Goal: Check status: Check status

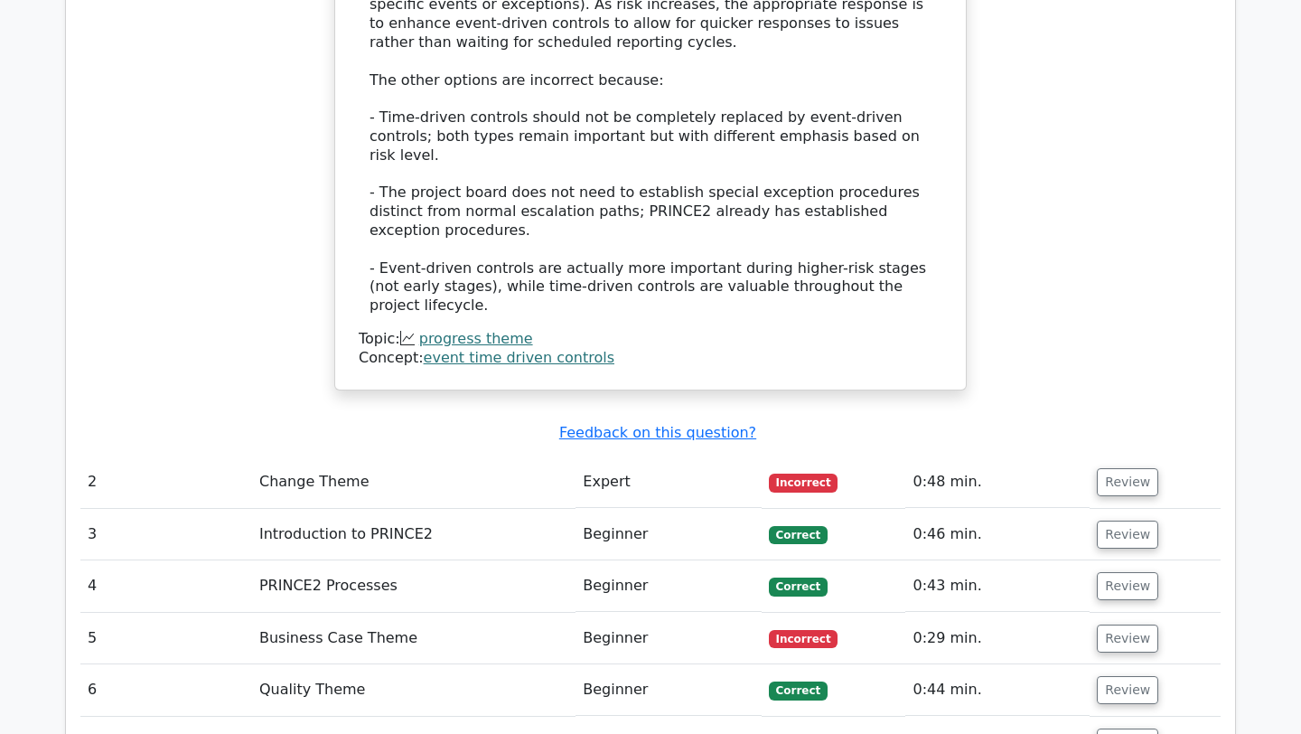
scroll to position [2408, 0]
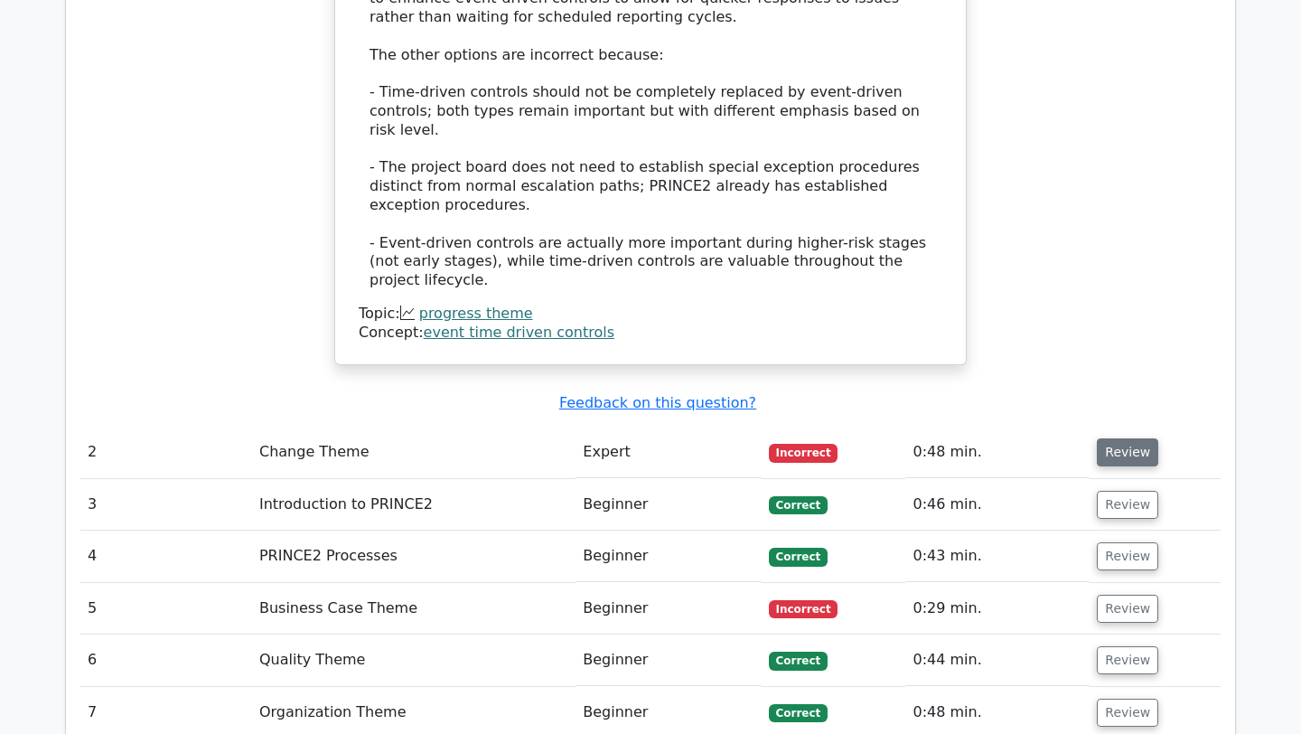
click at [1140, 438] on button "Review" at bounding box center [1127, 452] width 61 height 28
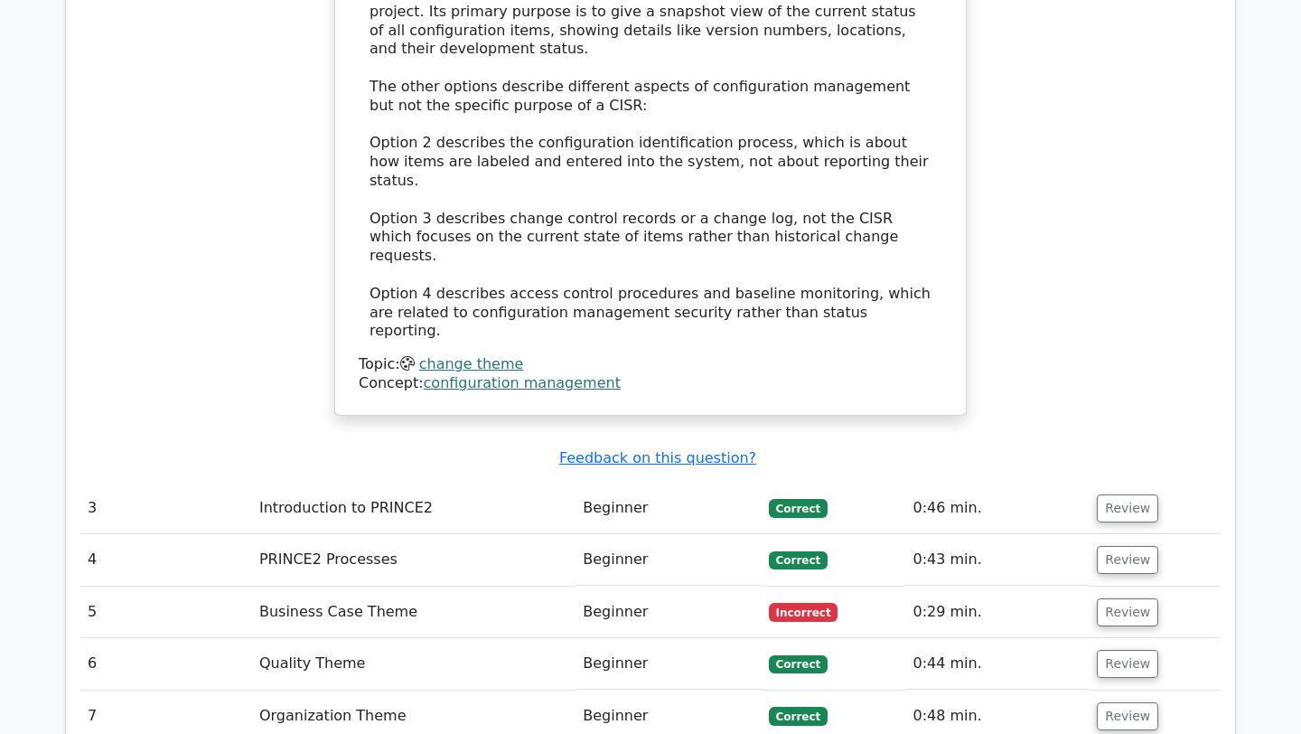
scroll to position [3363, 0]
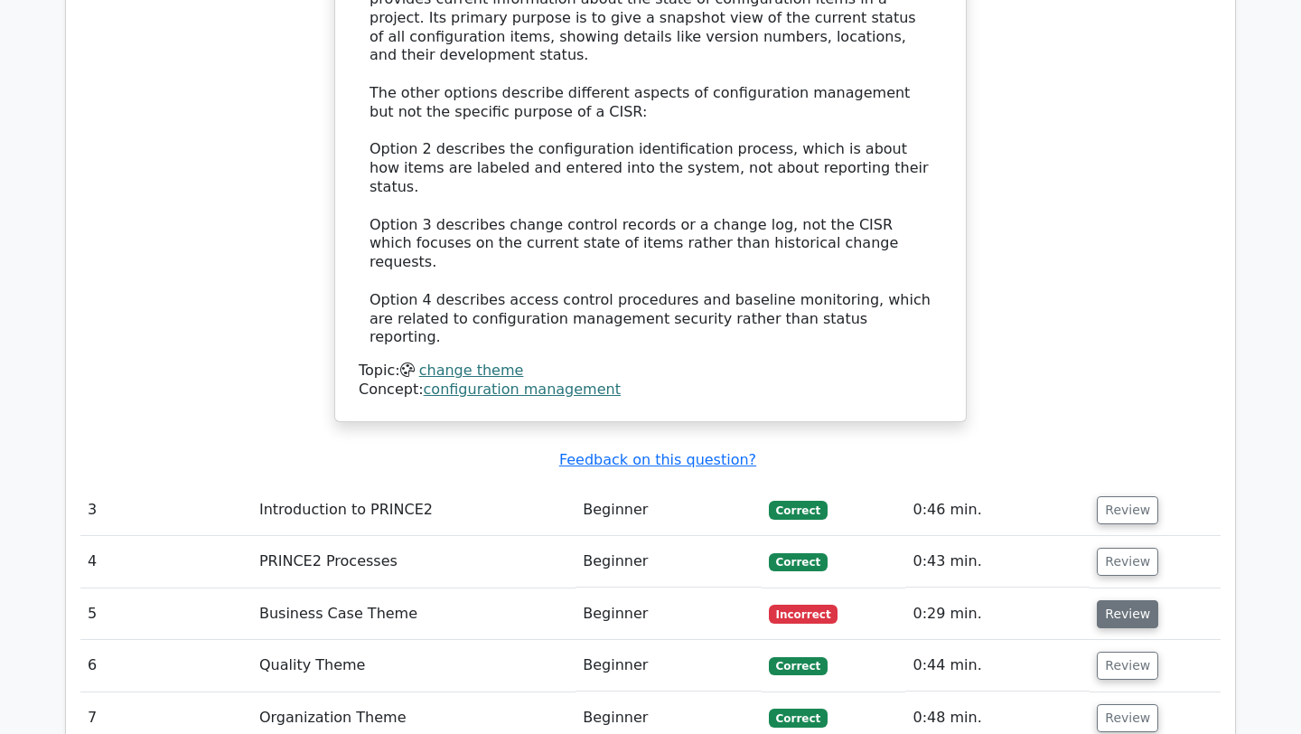
click at [1113, 600] on button "Review" at bounding box center [1127, 614] width 61 height 28
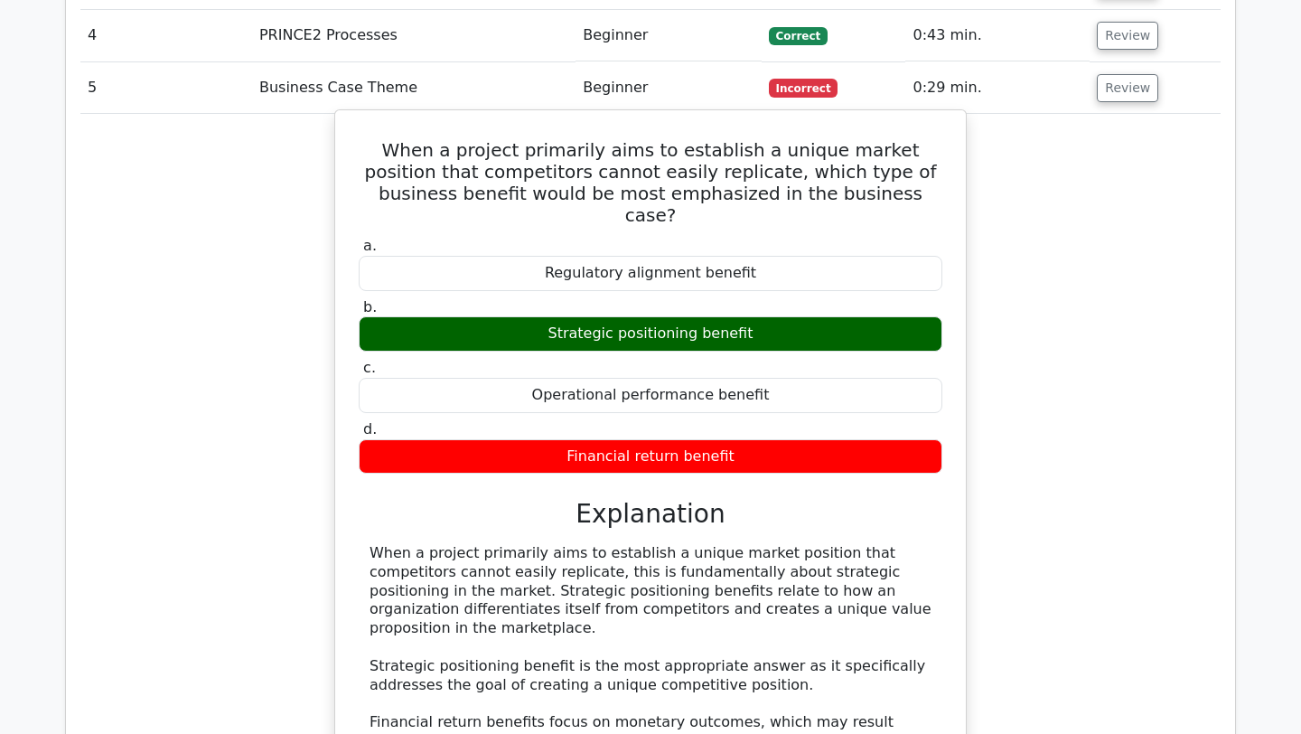
scroll to position [3624, 0]
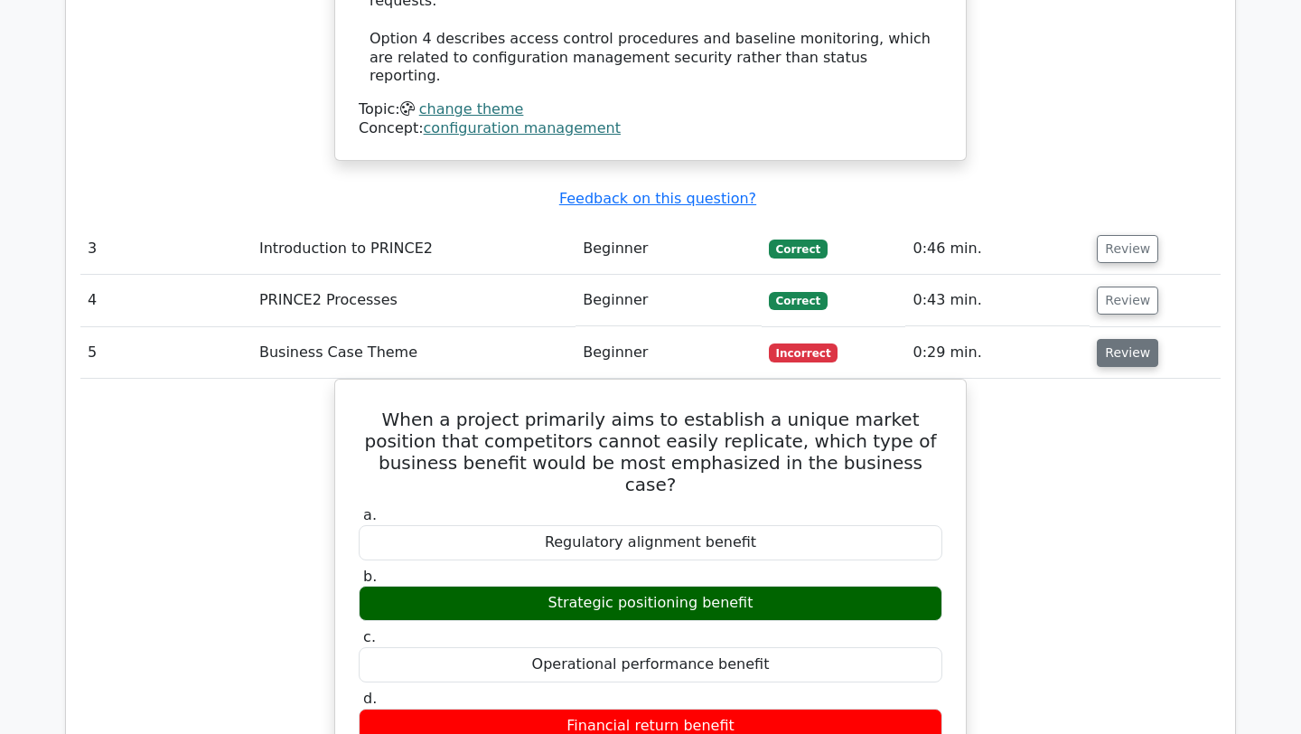
click at [1113, 339] on button "Review" at bounding box center [1127, 353] width 61 height 28
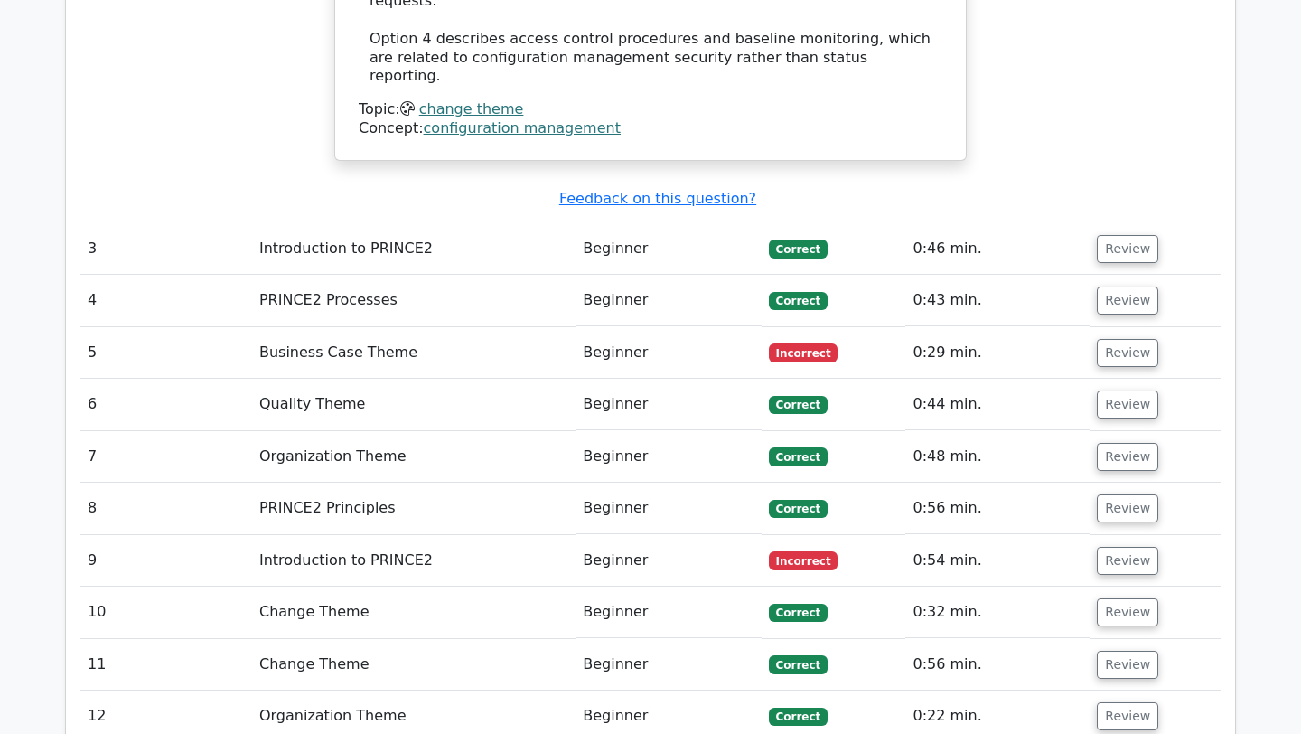
scroll to position [3680, 0]
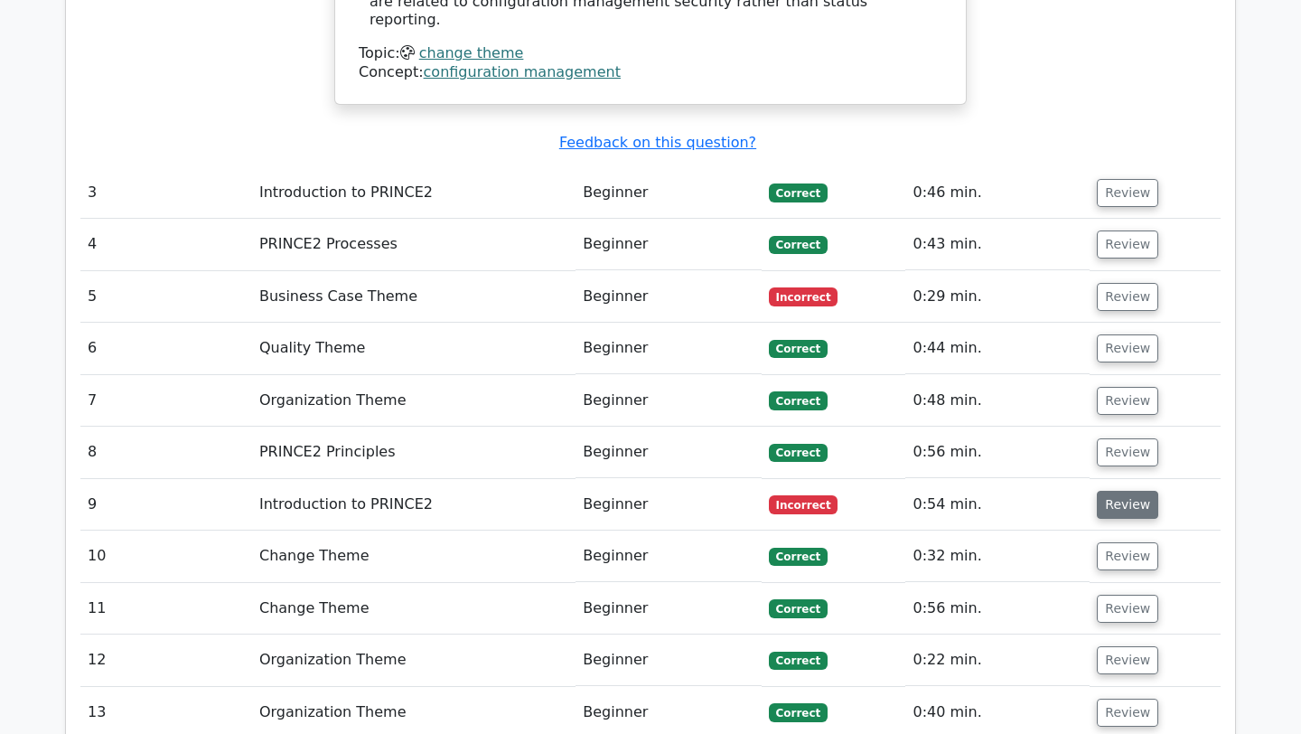
click at [1135, 491] on button "Review" at bounding box center [1127, 505] width 61 height 28
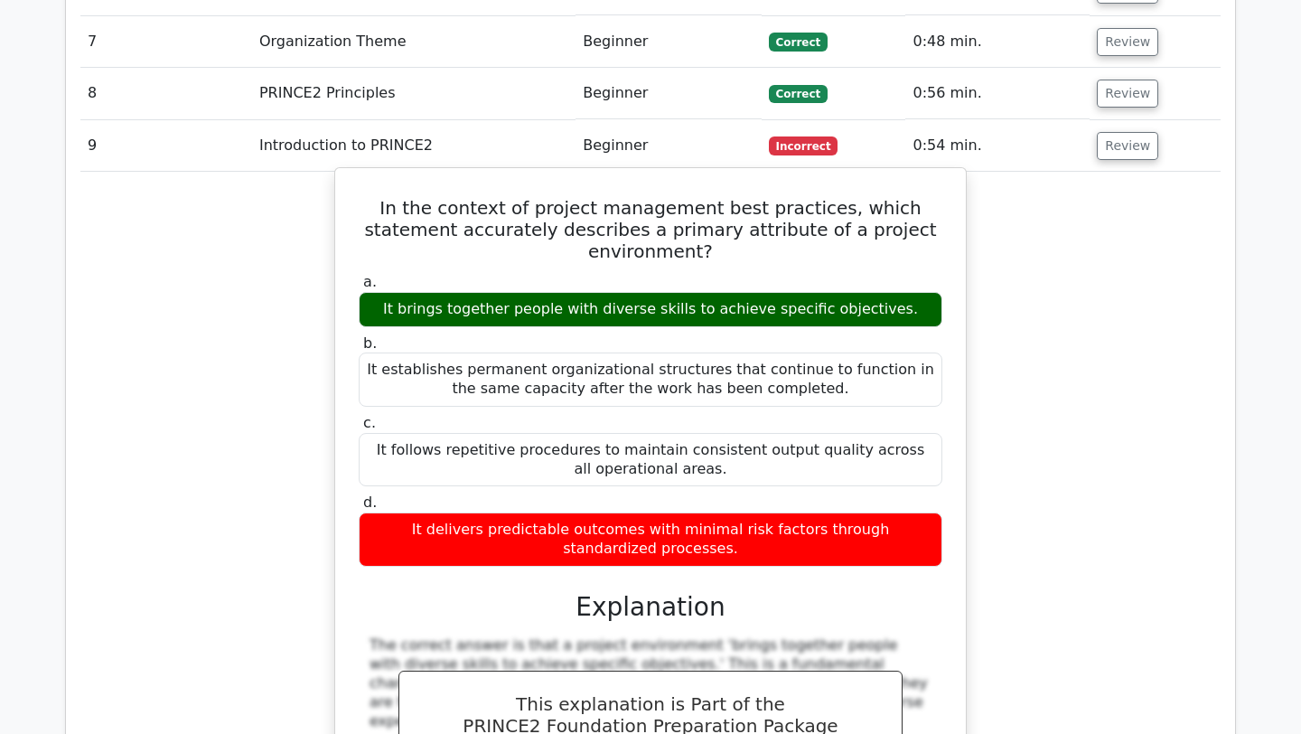
scroll to position [3930, 0]
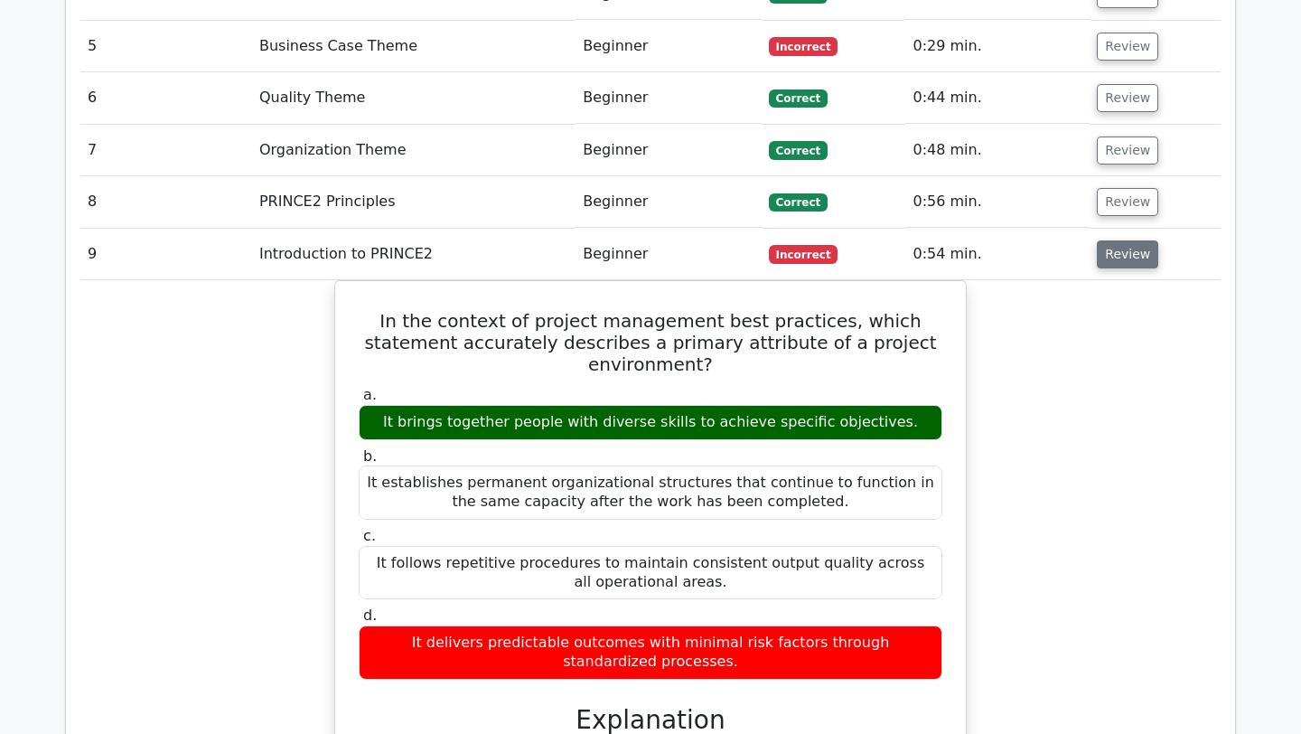
click at [1123, 240] on button "Review" at bounding box center [1127, 254] width 61 height 28
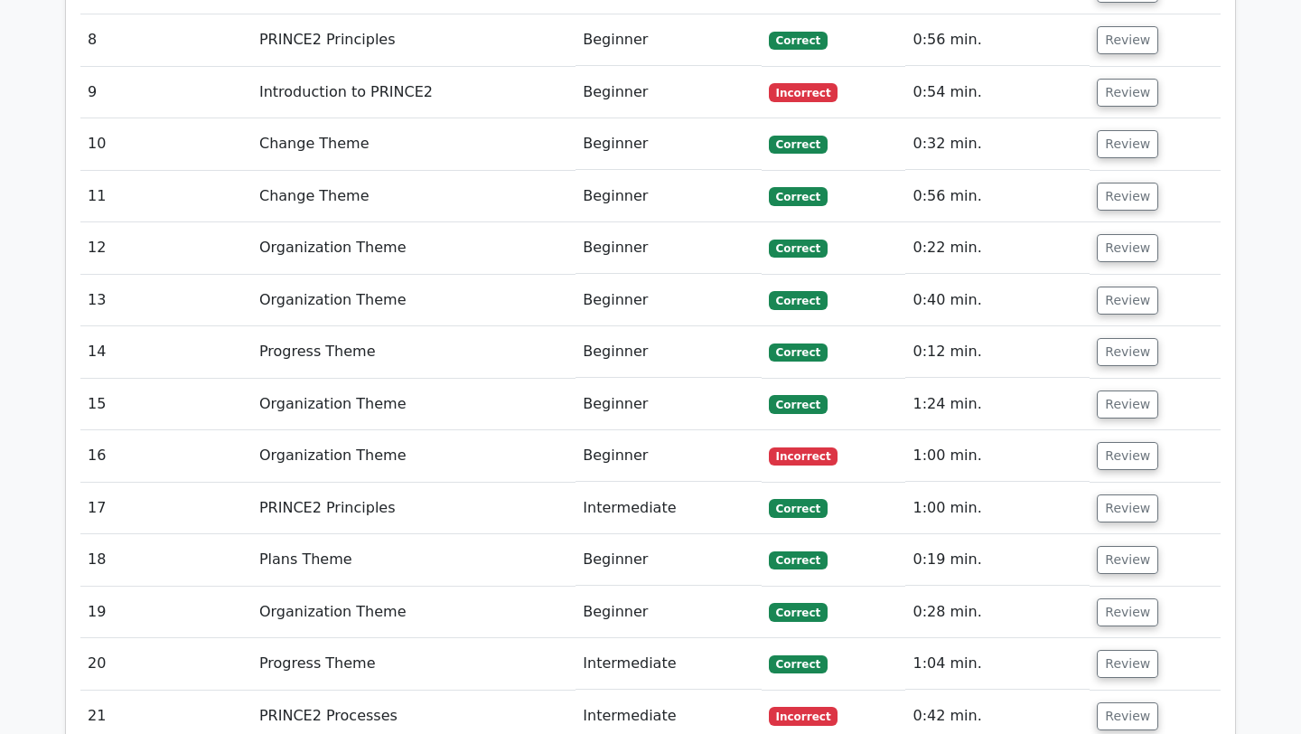
scroll to position [4121, 0]
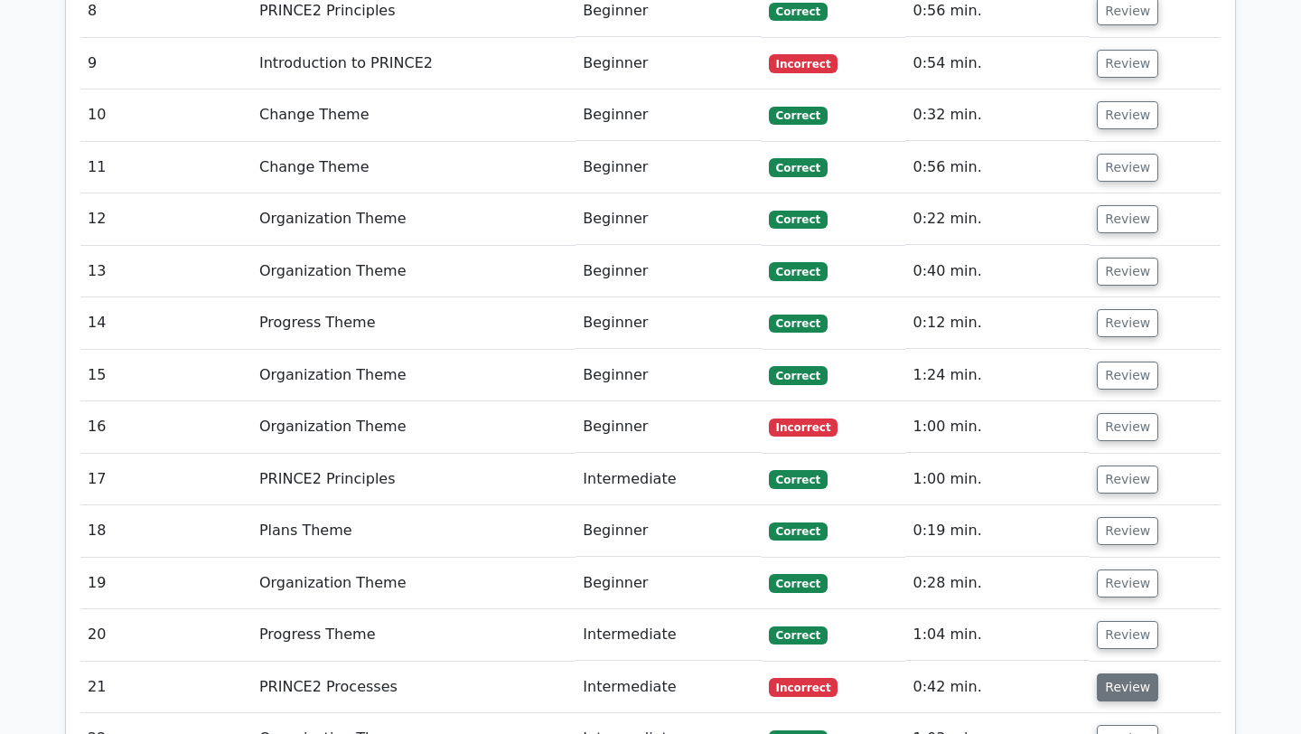
click at [1107, 673] on button "Review" at bounding box center [1127, 687] width 61 height 28
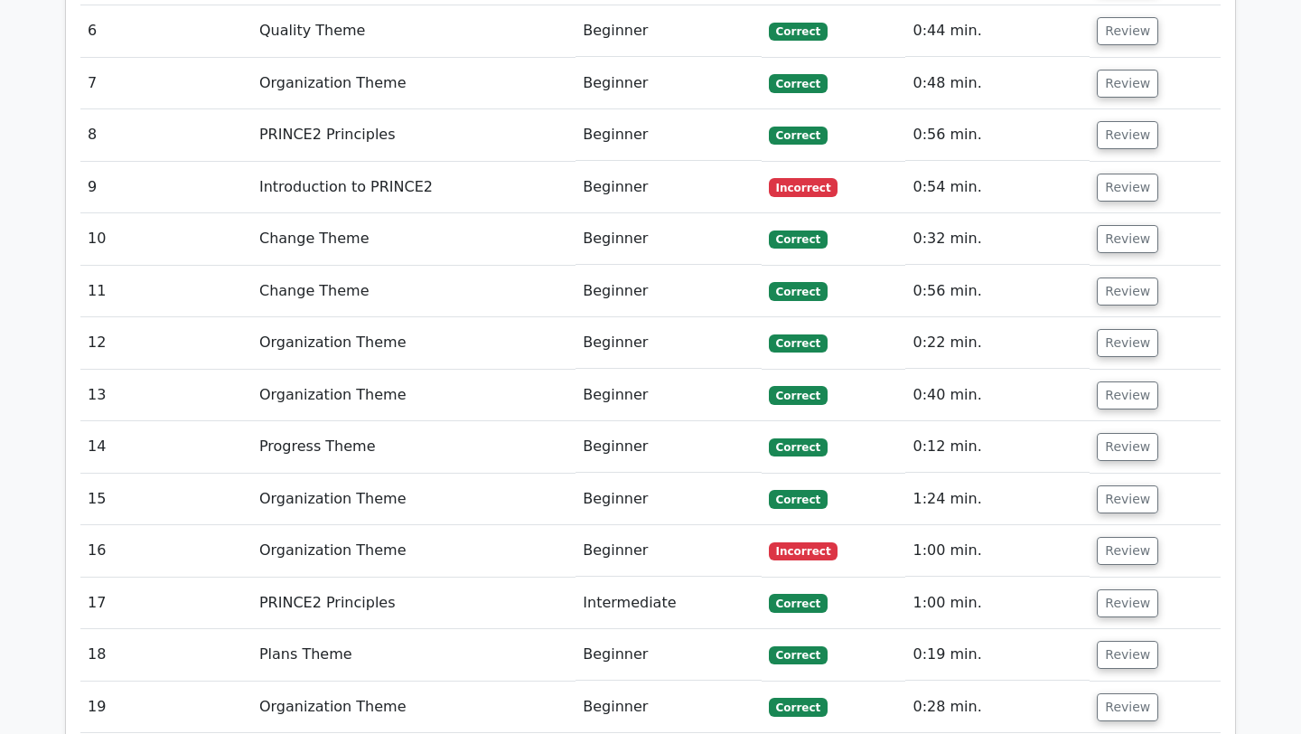
scroll to position [3995, 0]
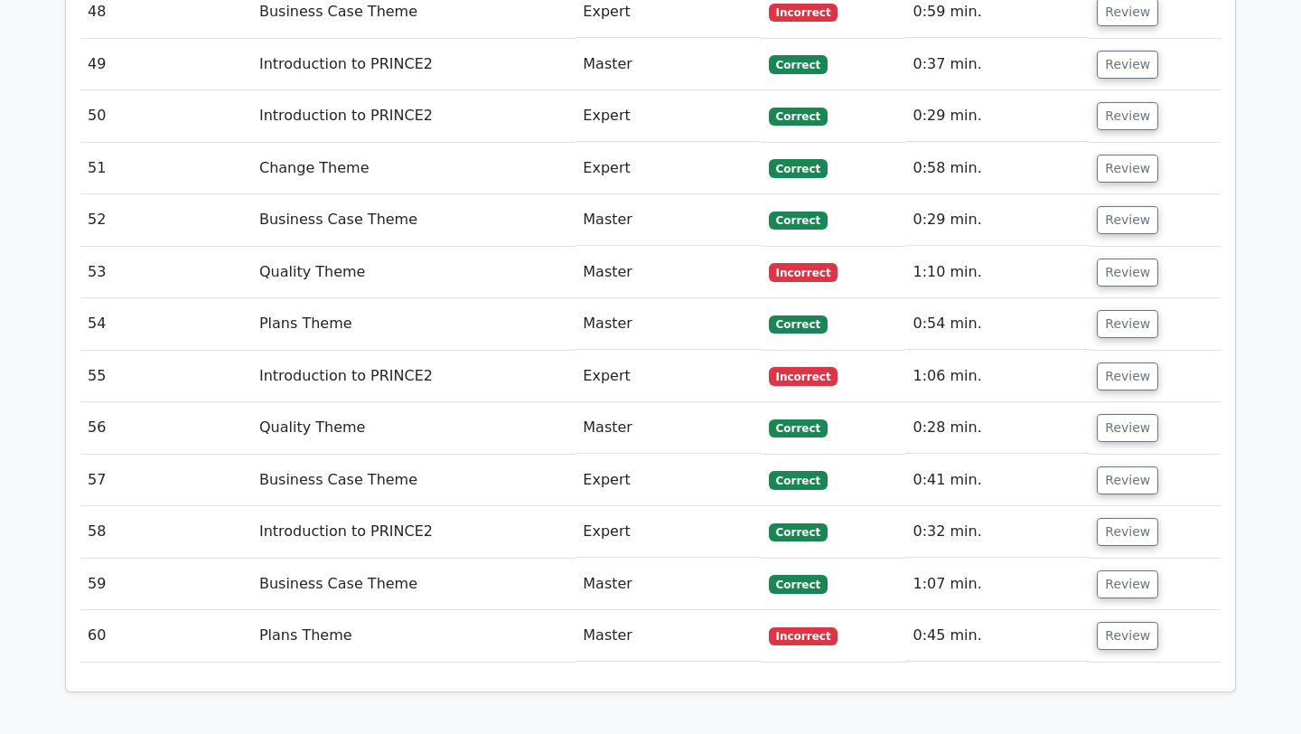
scroll to position [6192, 0]
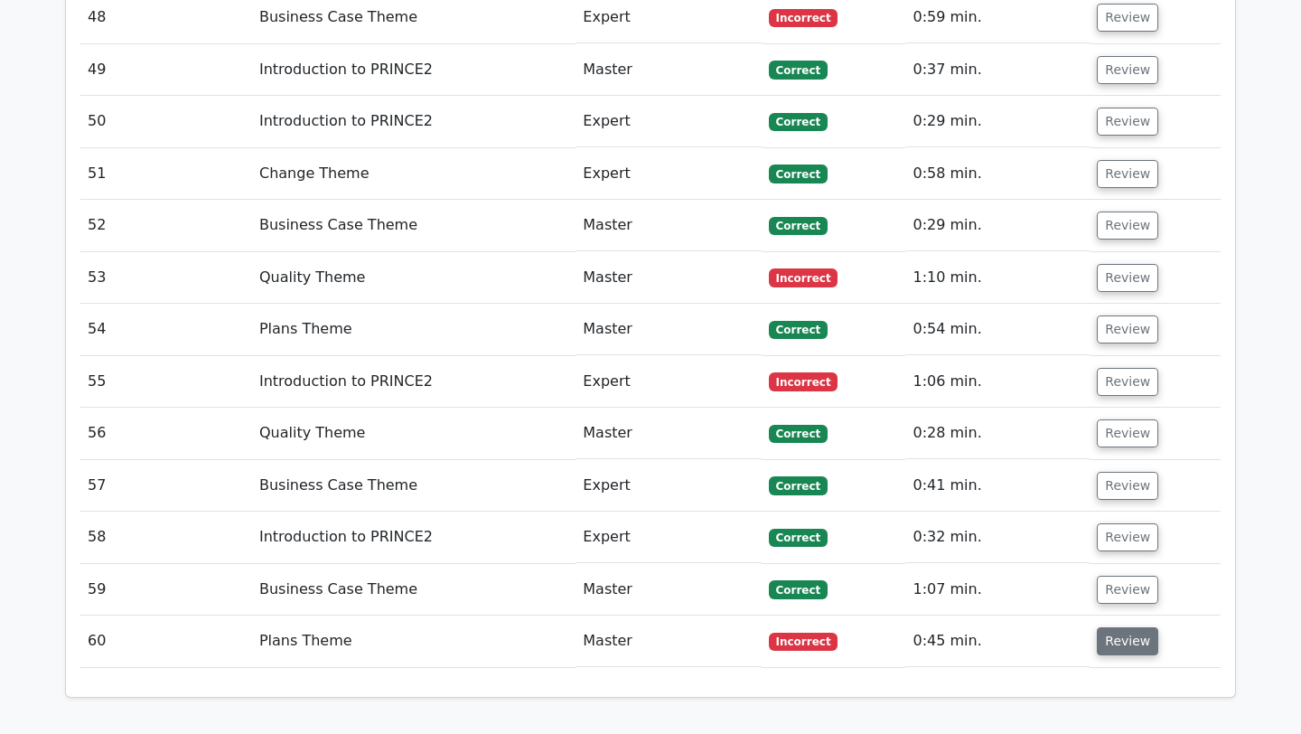
click at [1127, 627] on button "Review" at bounding box center [1127, 641] width 61 height 28
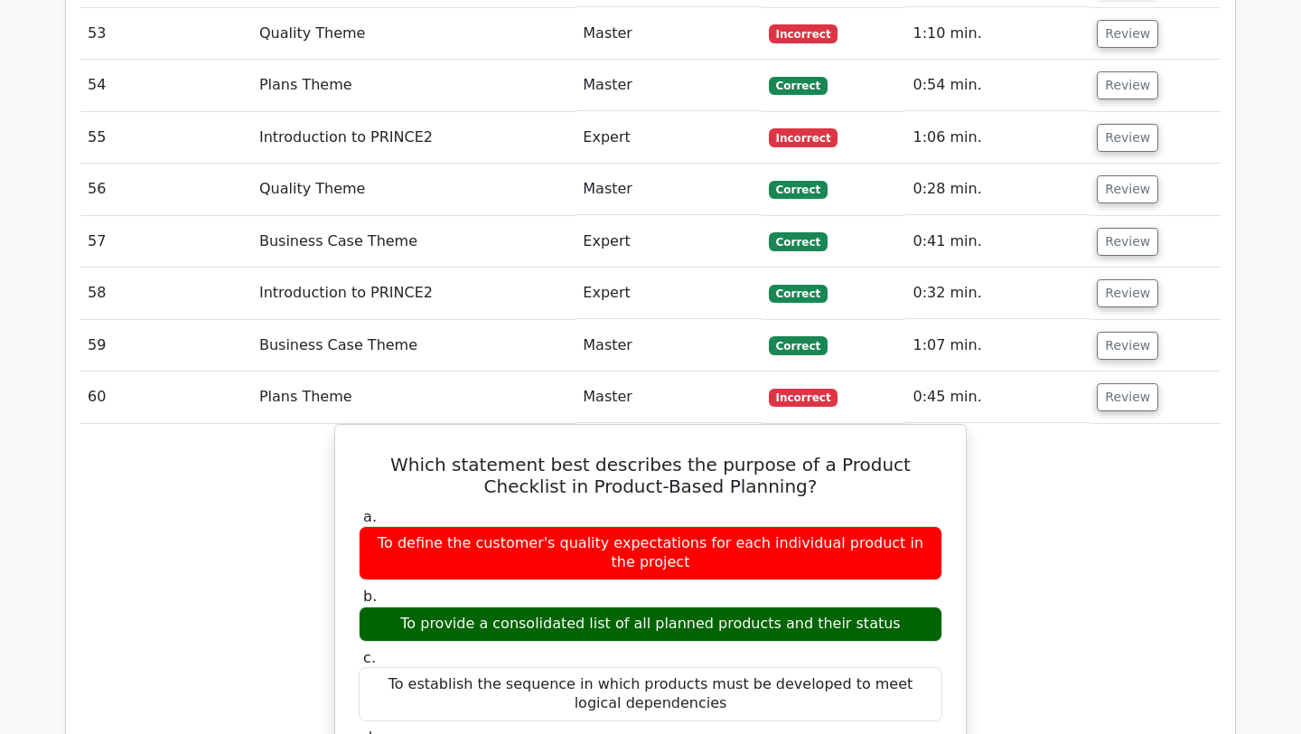
scroll to position [6435, 0]
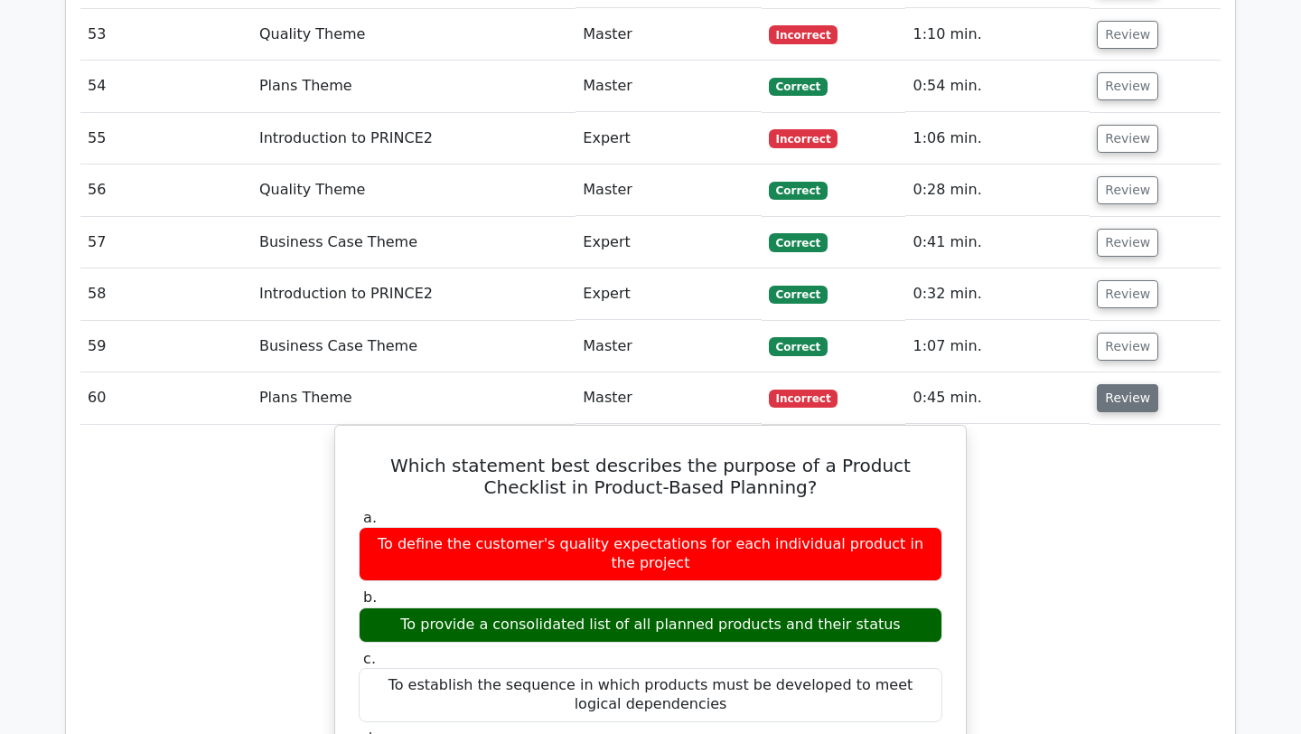
click at [1124, 384] on button "Review" at bounding box center [1127, 398] width 61 height 28
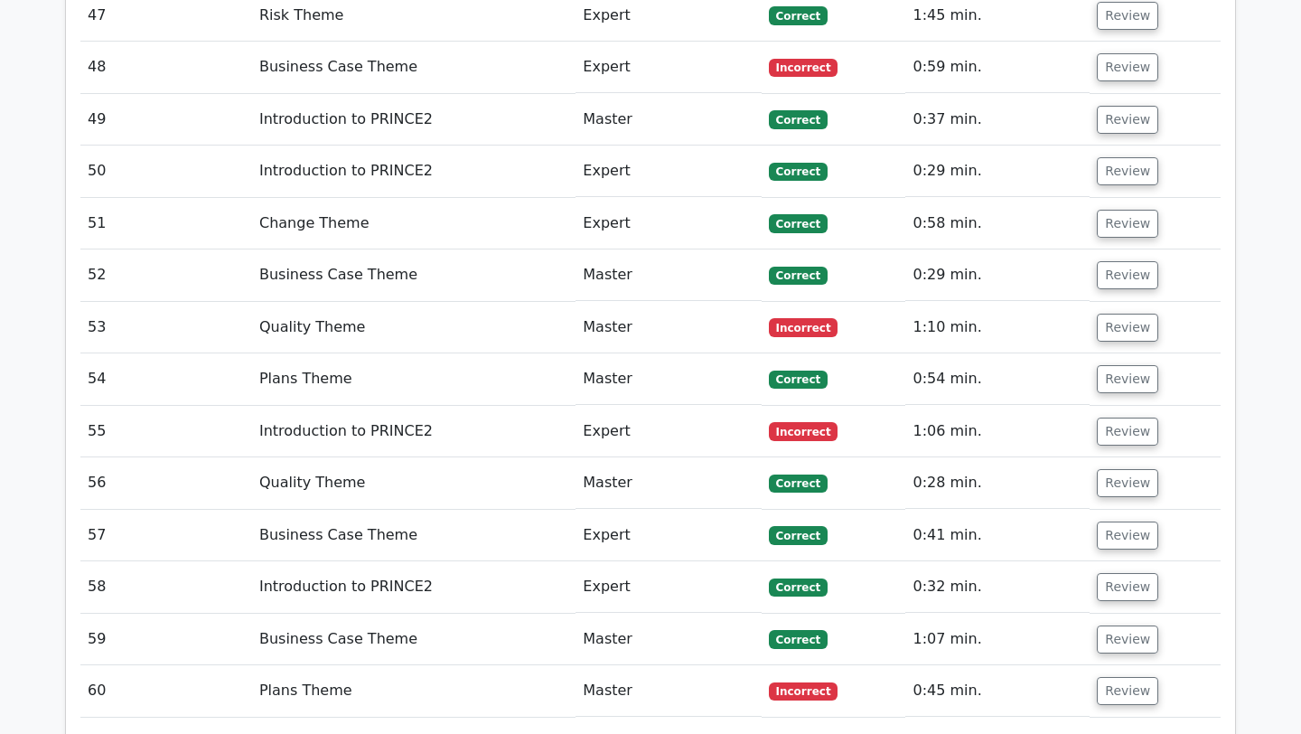
scroll to position [6088, 0]
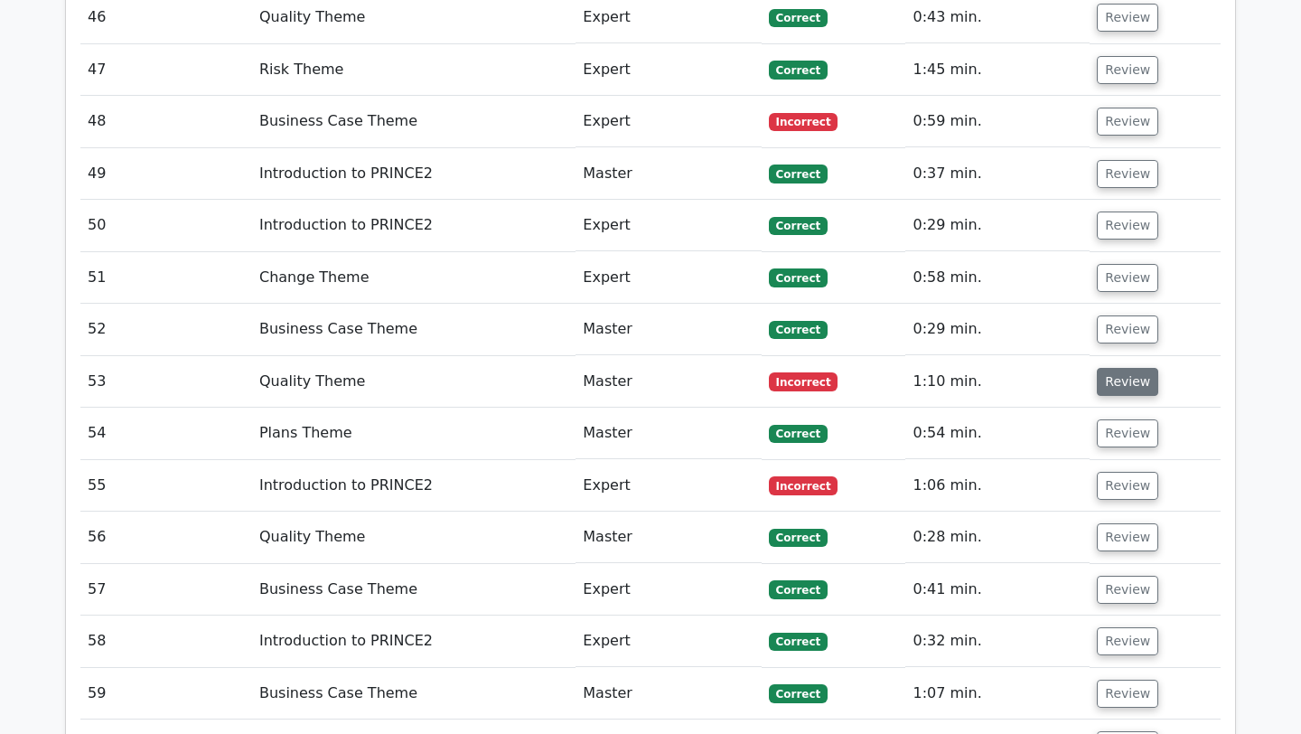
click at [1126, 368] on button "Review" at bounding box center [1127, 382] width 61 height 28
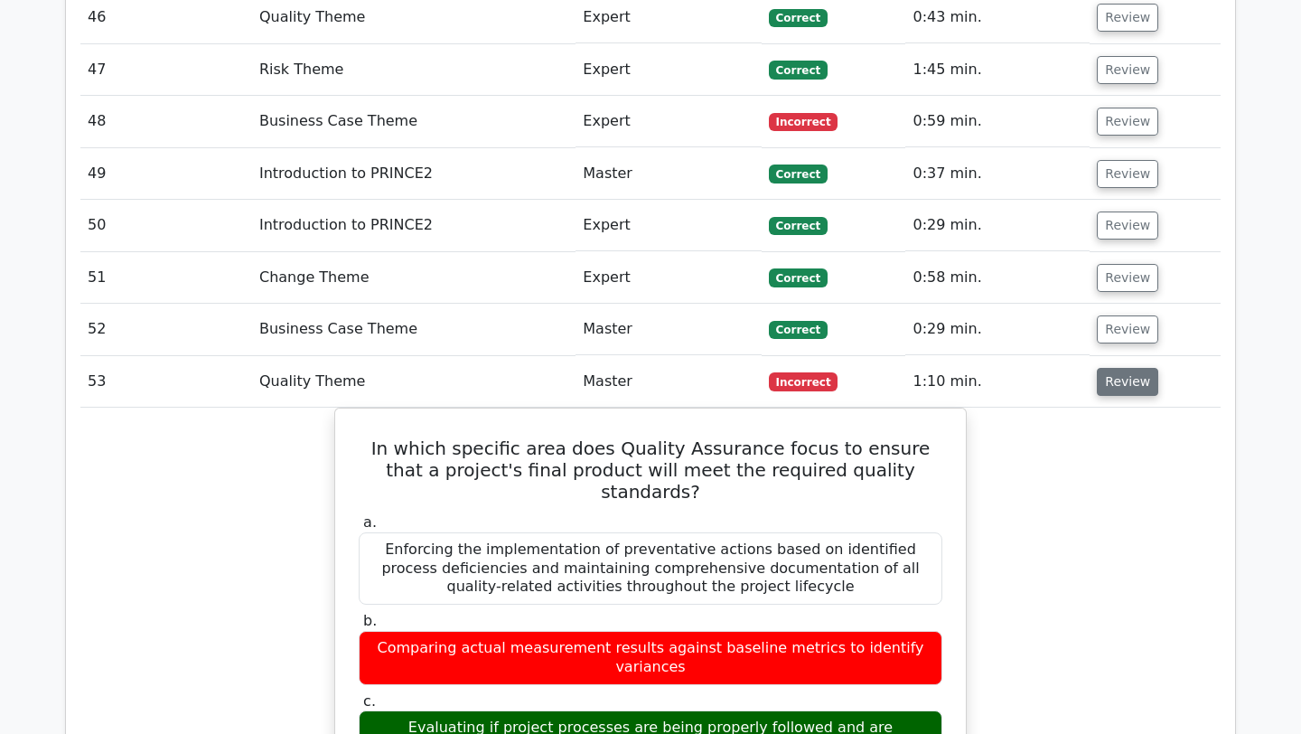
click at [1126, 368] on button "Review" at bounding box center [1127, 382] width 61 height 28
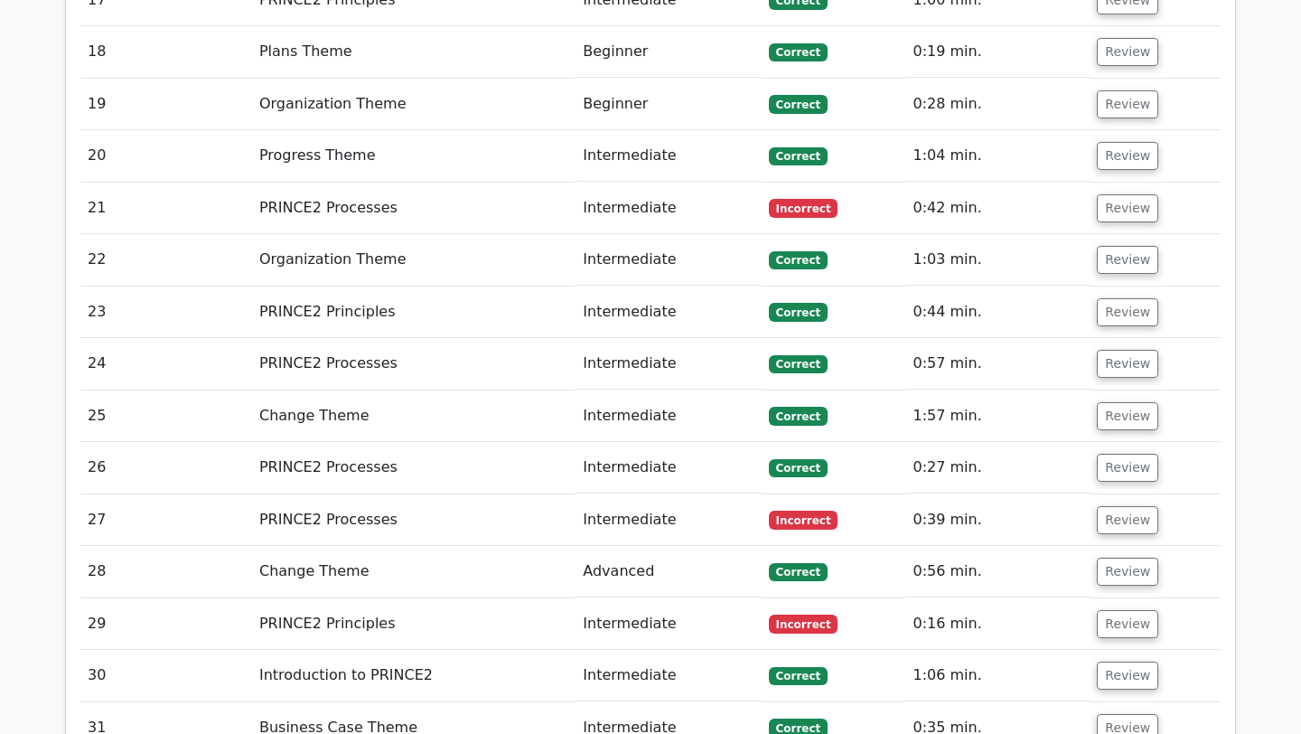
scroll to position [4601, 0]
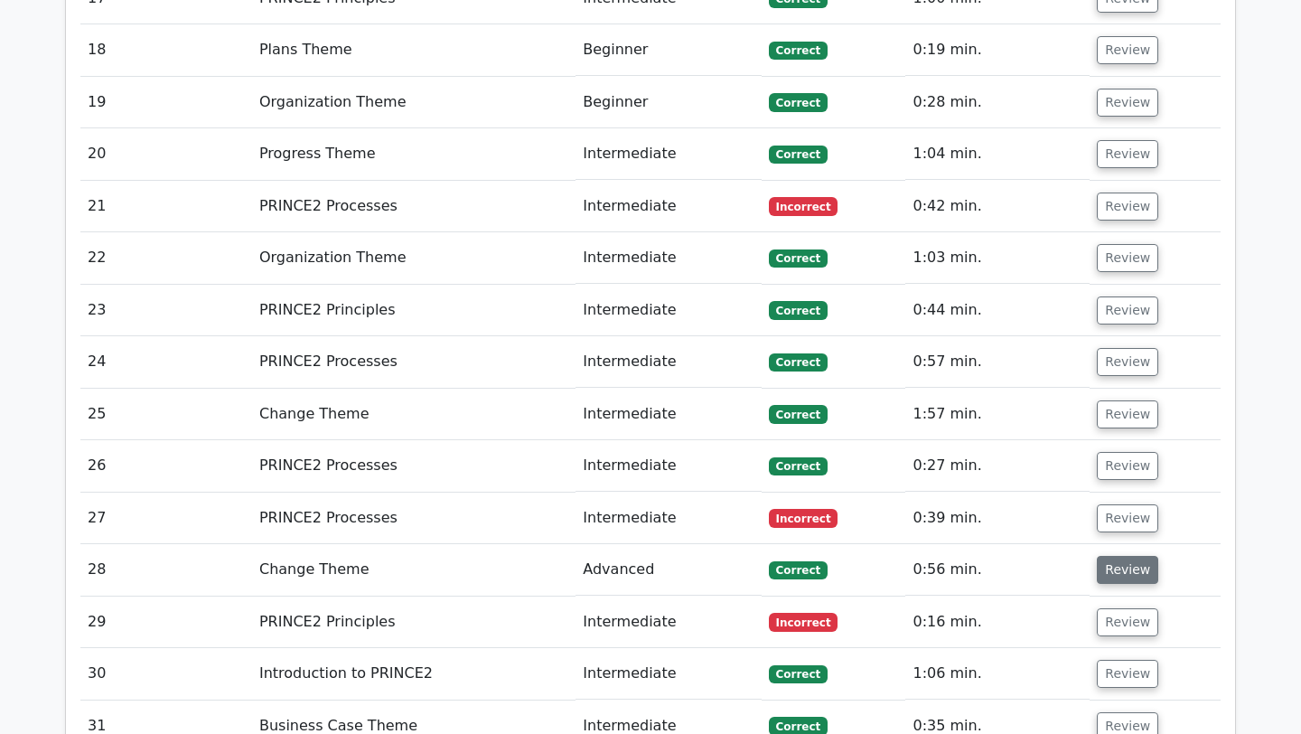
click at [1108, 556] on button "Review" at bounding box center [1127, 570] width 61 height 28
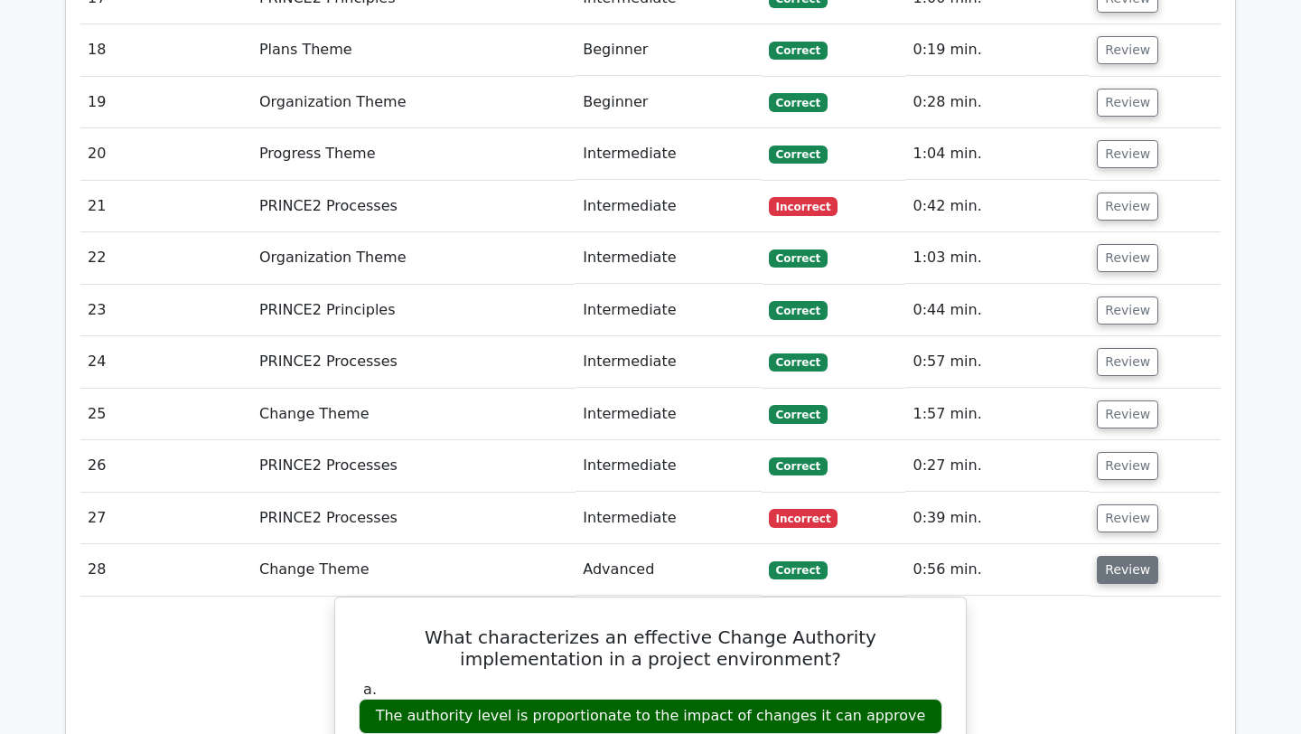
click at [1110, 556] on button "Review" at bounding box center [1127, 570] width 61 height 28
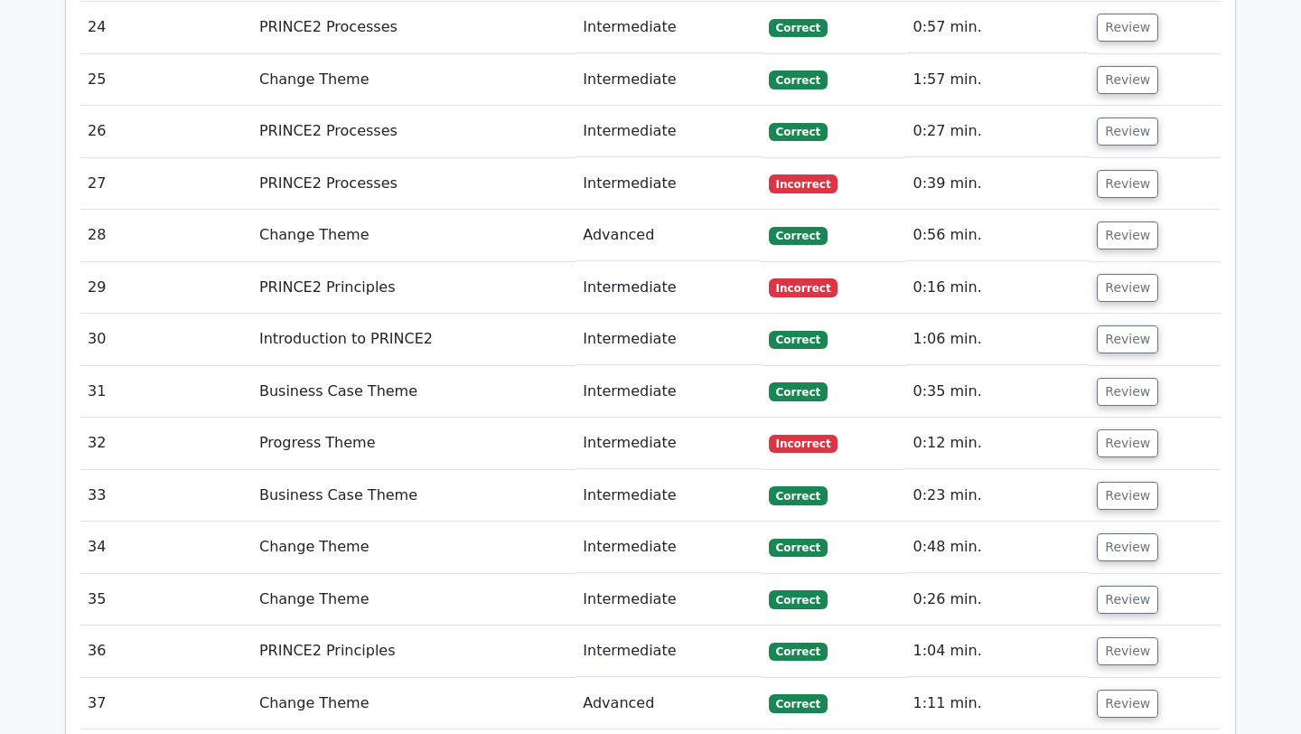
scroll to position [5055, 0]
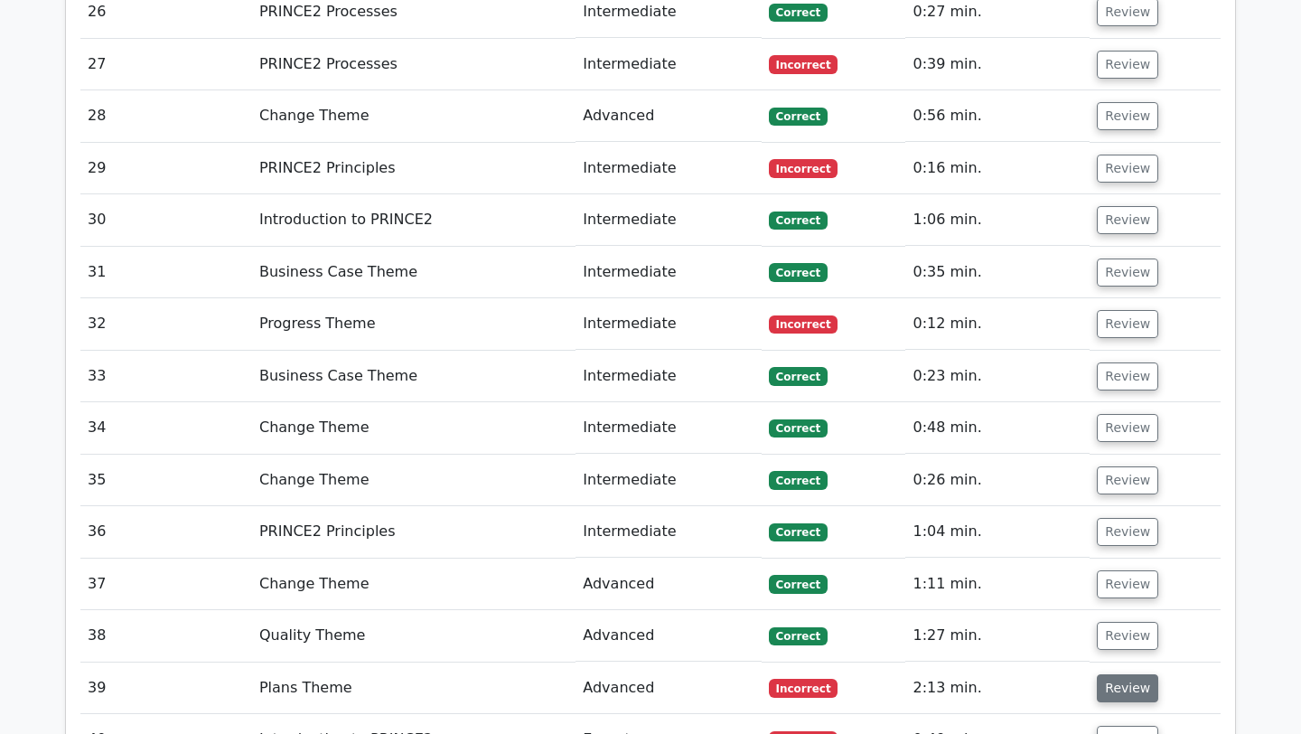
click at [1121, 674] on button "Review" at bounding box center [1127, 688] width 61 height 28
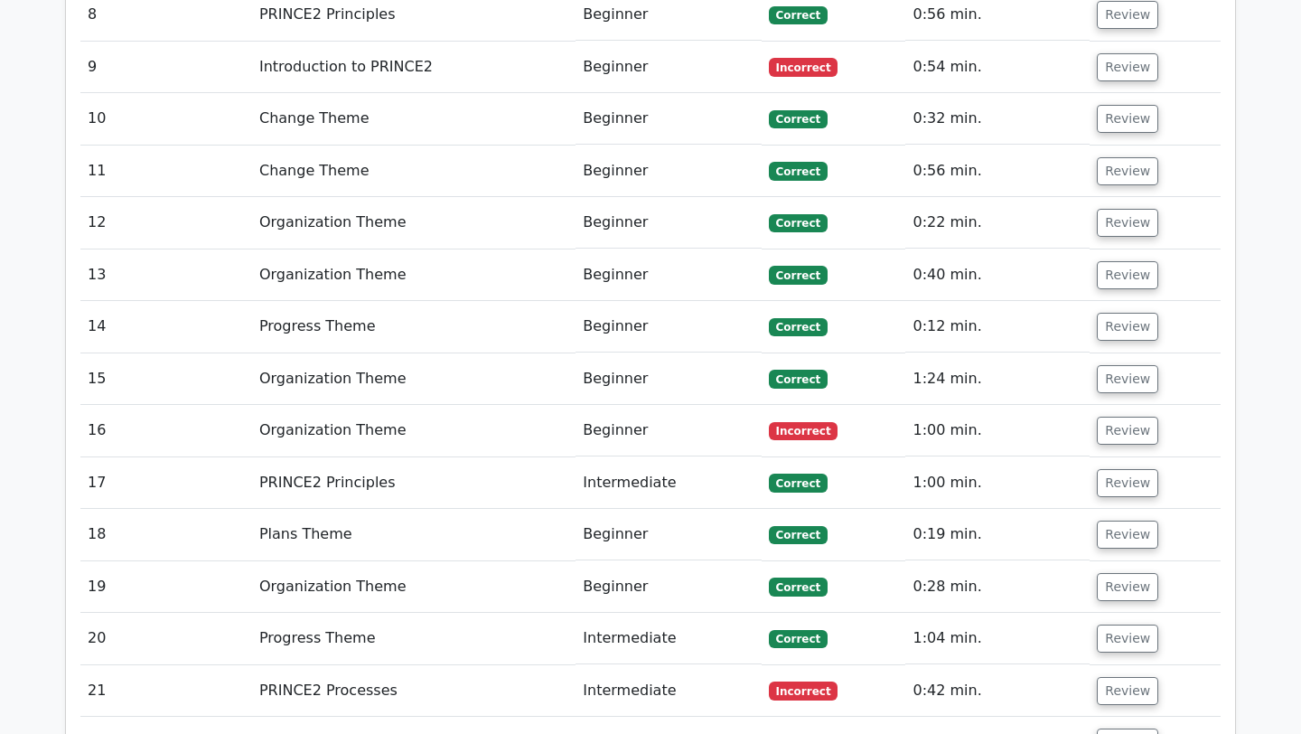
scroll to position [3014, 0]
